Goal: Task Accomplishment & Management: Use online tool/utility

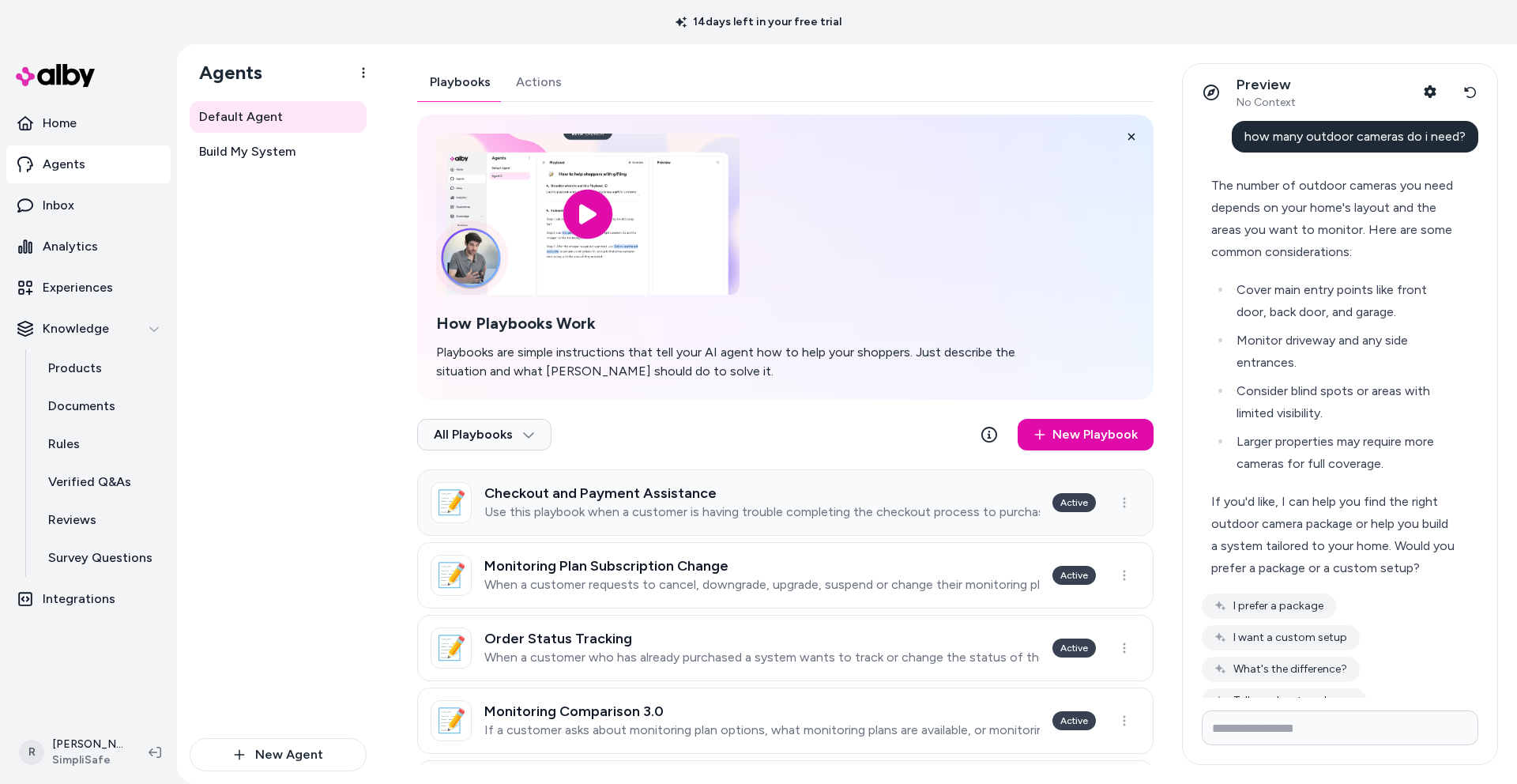
scroll to position [89, 0]
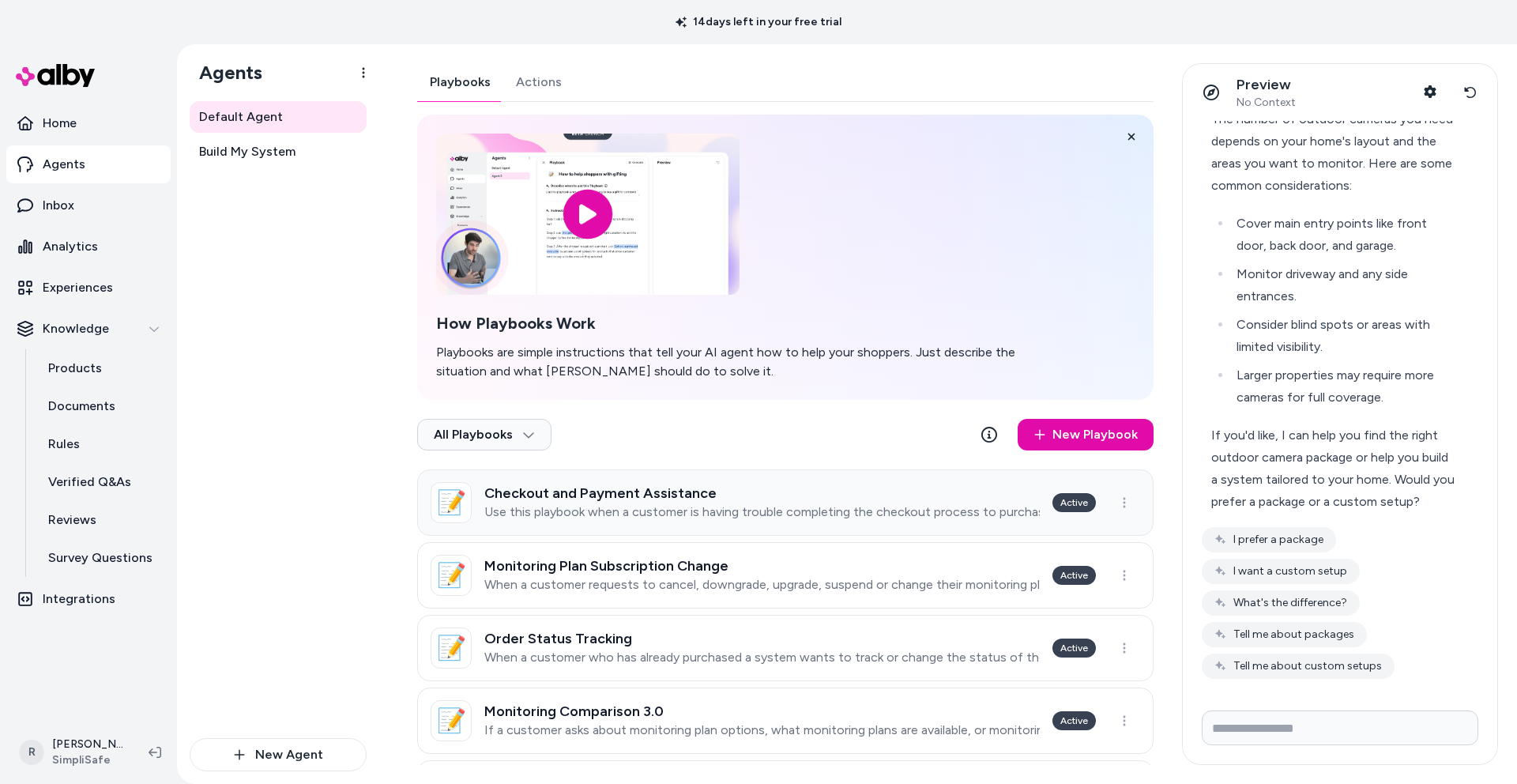
click at [615, 512] on p "Use this playbook when a customer is having trouble completing the checkout pro…" at bounding box center [762, 512] width 555 height 15
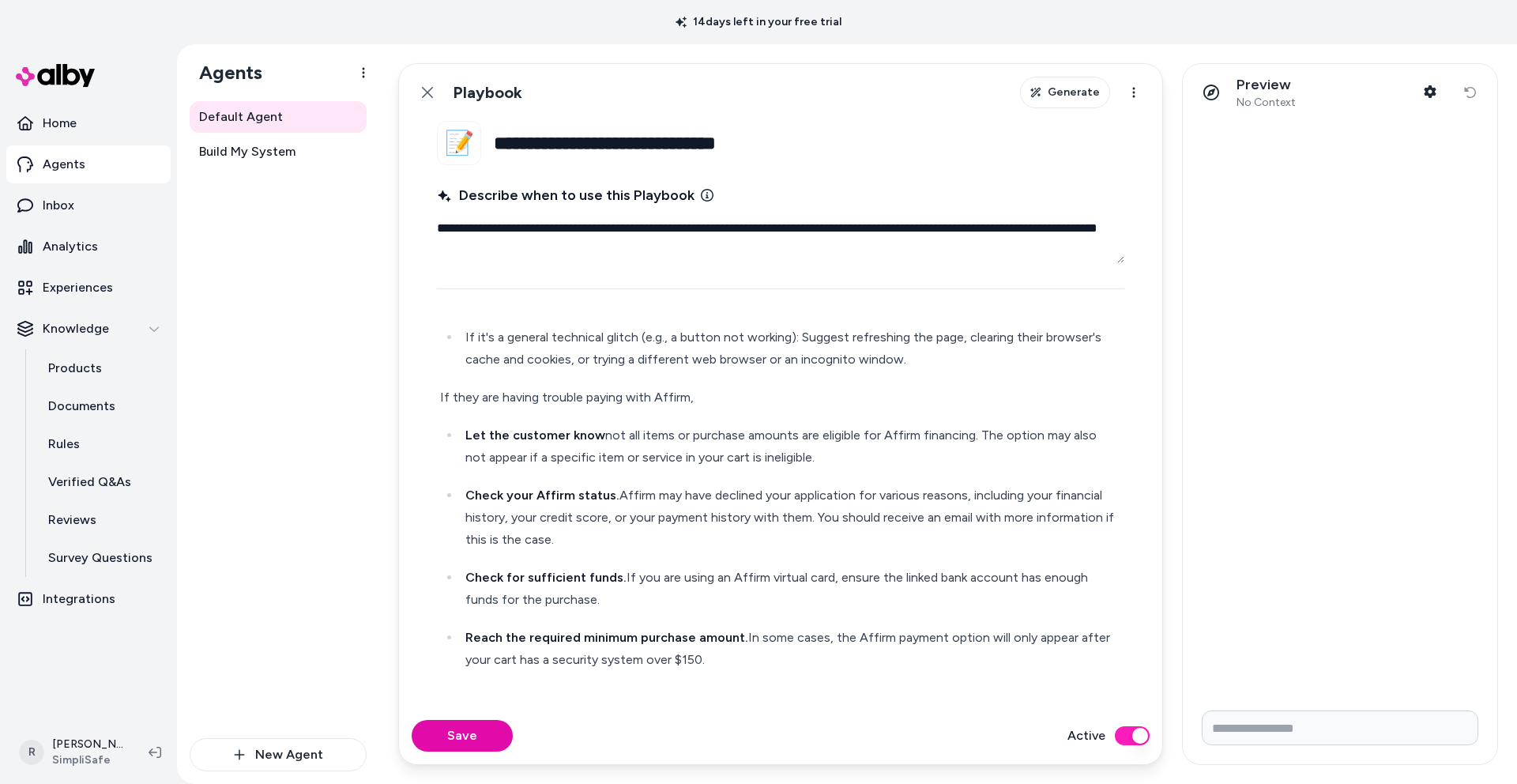
scroll to position [827, 0]
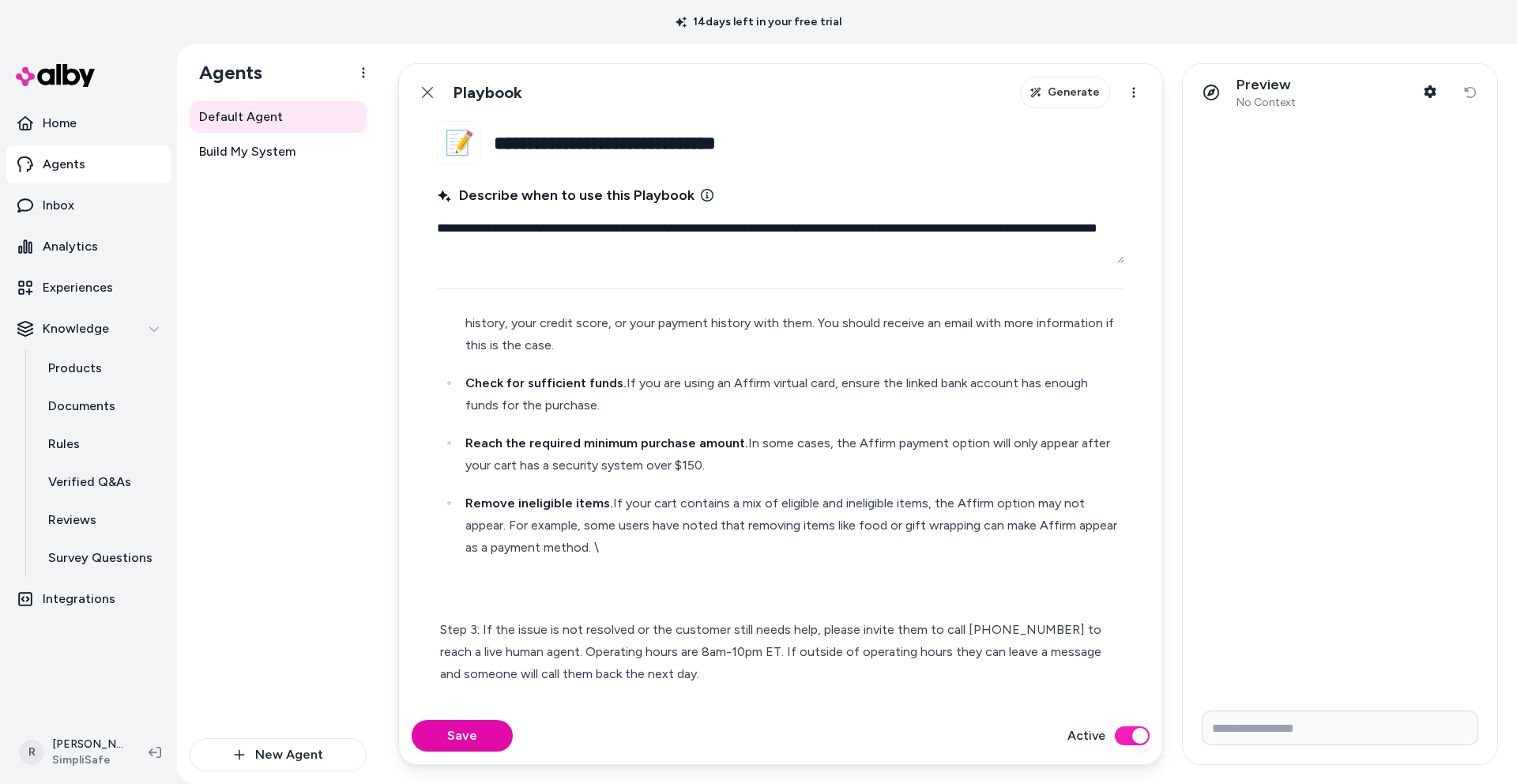
click at [680, 465] on p "Reach the required minimum purchase amount. In some cases, the Affirm payment o…" at bounding box center [794, 454] width 656 height 44
click at [684, 464] on p "Reach the required minimum purchase amount. In some cases, the Affirm payment o…" at bounding box center [794, 454] width 656 height 44
click at [478, 732] on button "Save" at bounding box center [462, 735] width 101 height 32
click at [627, 546] on p "Remove ineligible items. If your cart contains a mix of eligible and ineligible…" at bounding box center [794, 525] width 656 height 67
click at [637, 546] on p "Remove ineligible items. If your cart contains a mix of eligible and ineligible…" at bounding box center [794, 525] width 656 height 67
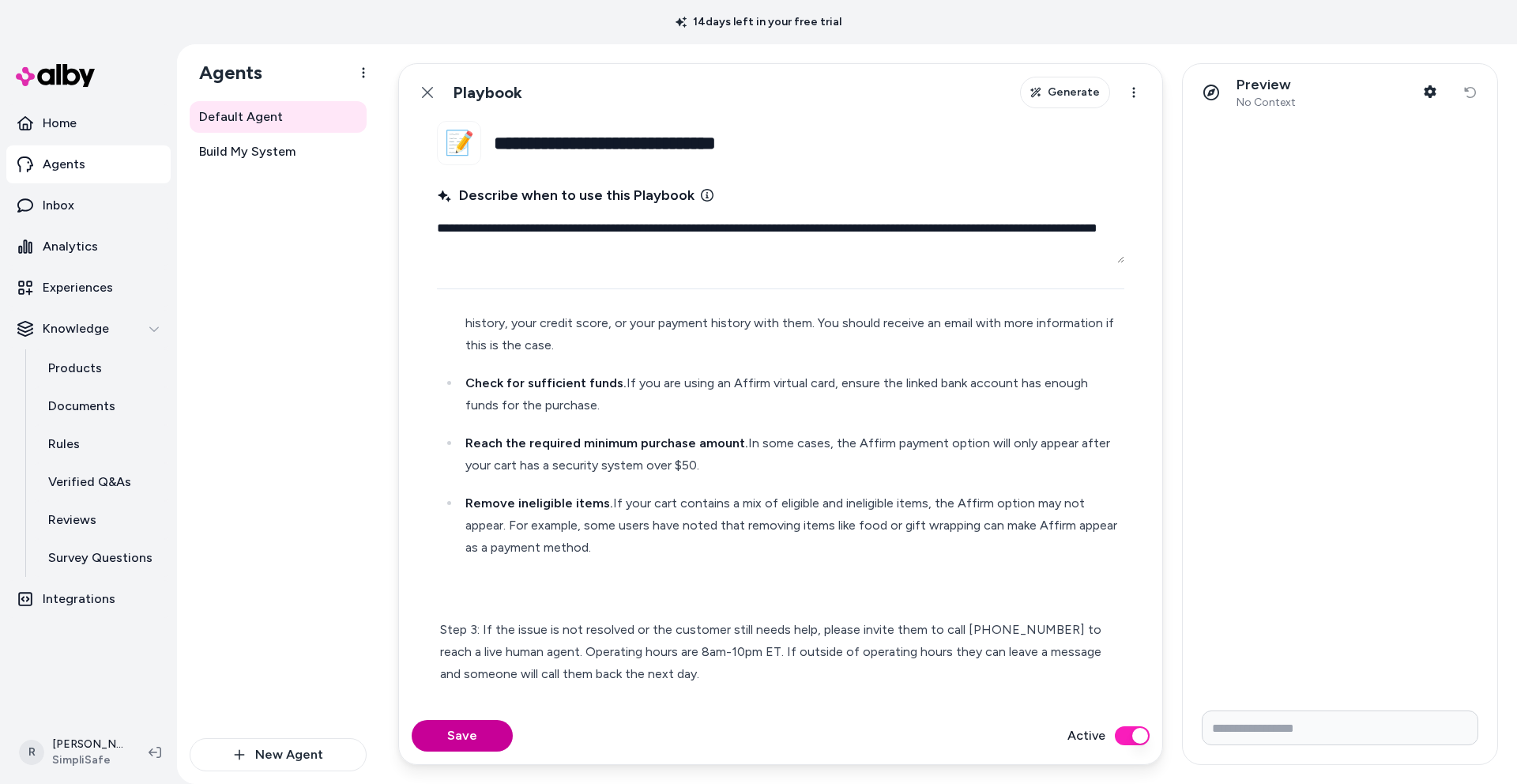
click at [459, 739] on button "Save" at bounding box center [462, 735] width 101 height 32
type textarea "*"
